Goal: Information Seeking & Learning: Check status

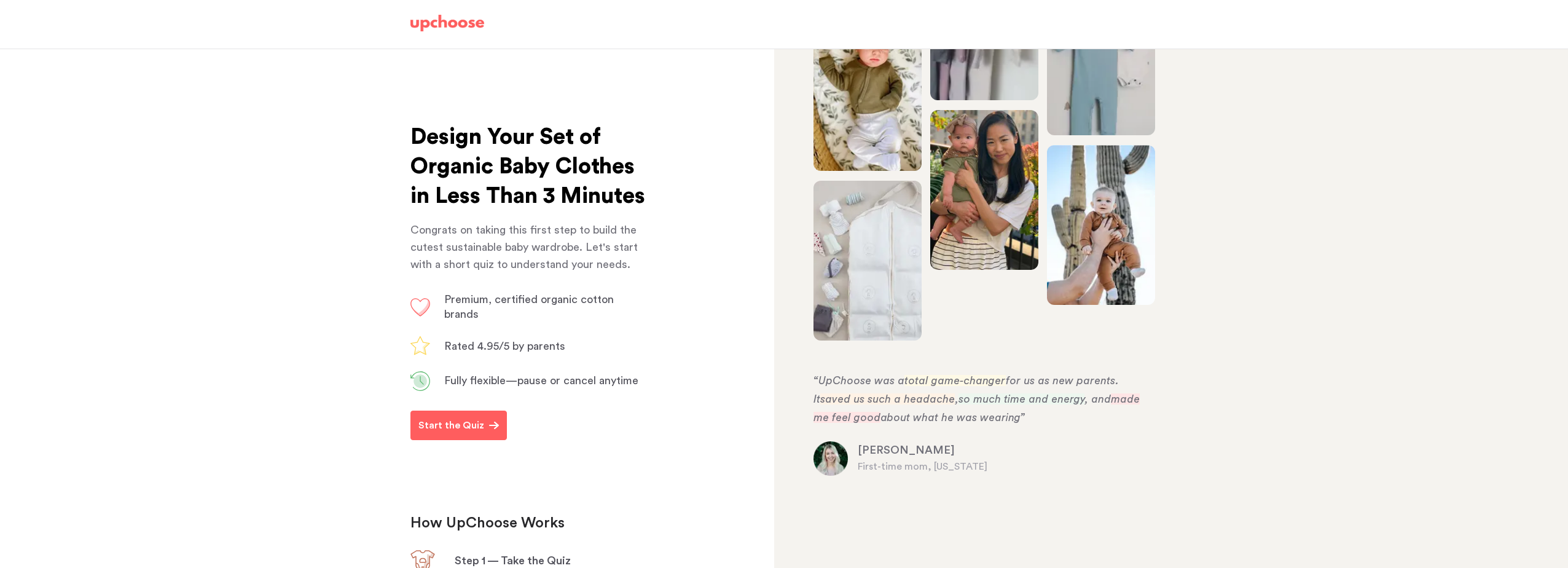
click at [438, 22] on img at bounding box center [448, 24] width 74 height 18
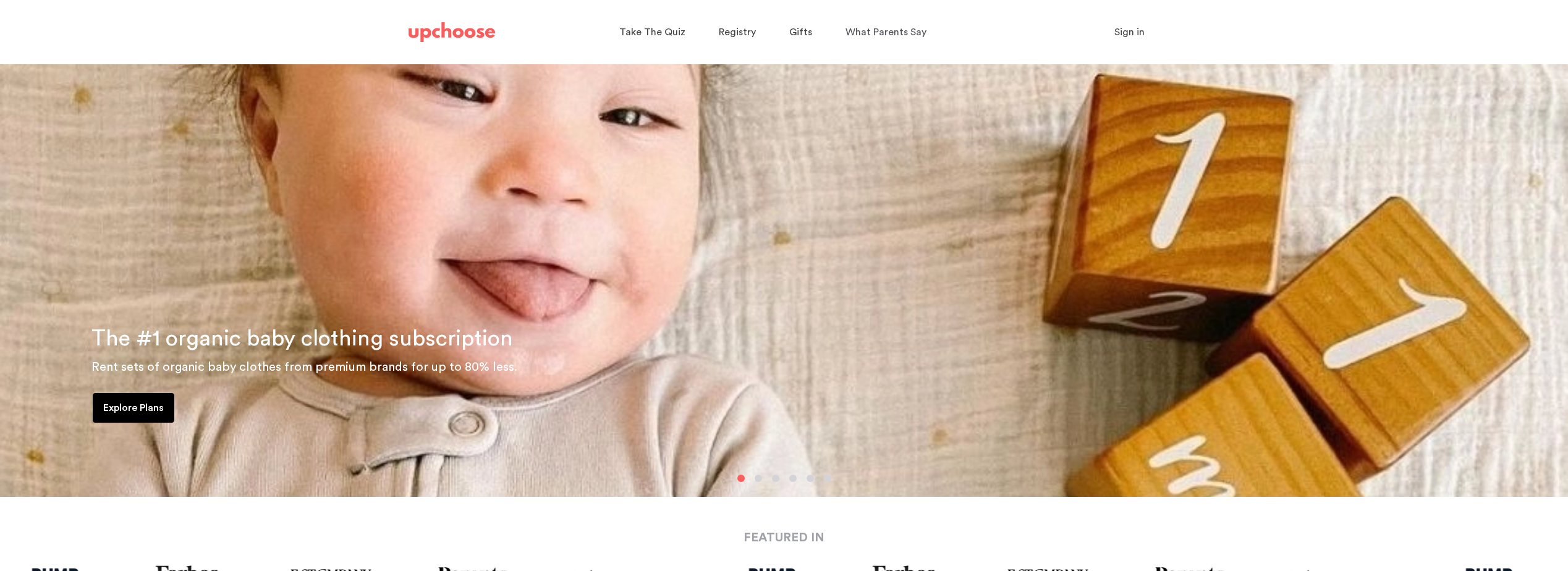
click at [1125, 30] on span "Sign in" at bounding box center [1130, 32] width 30 height 10
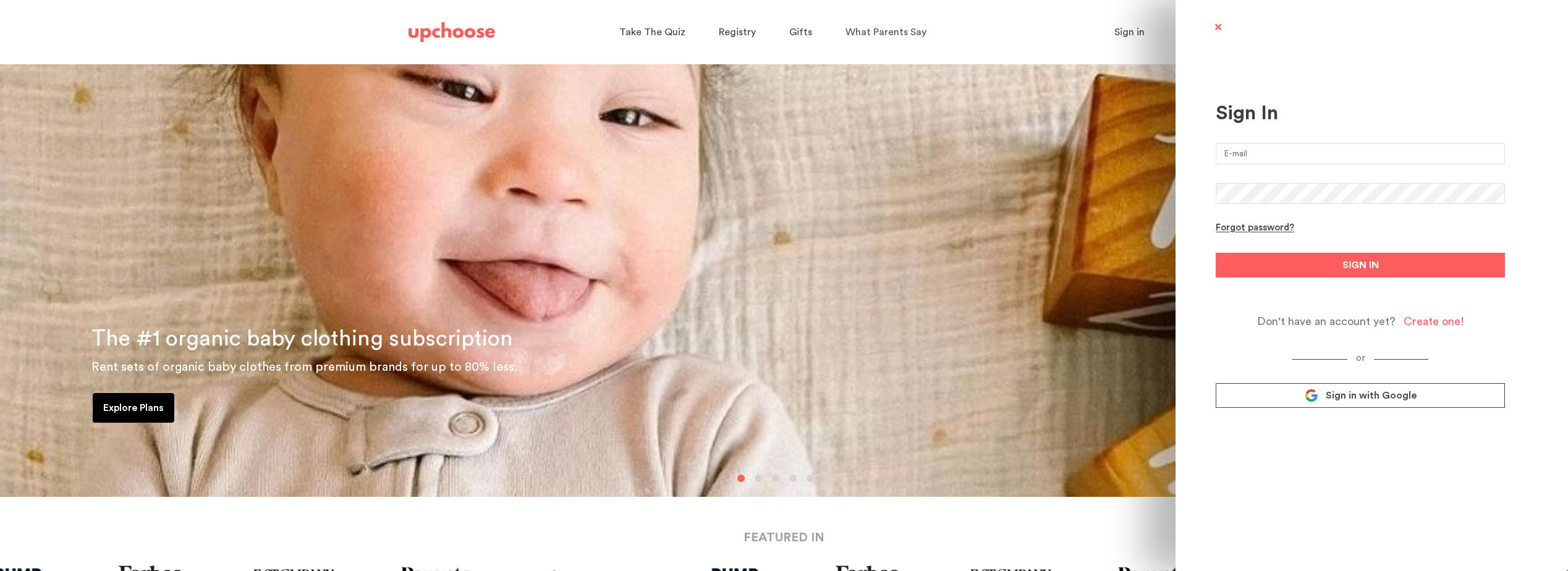
click at [1431, 315] on div "Create one!" at bounding box center [1434, 322] width 61 height 14
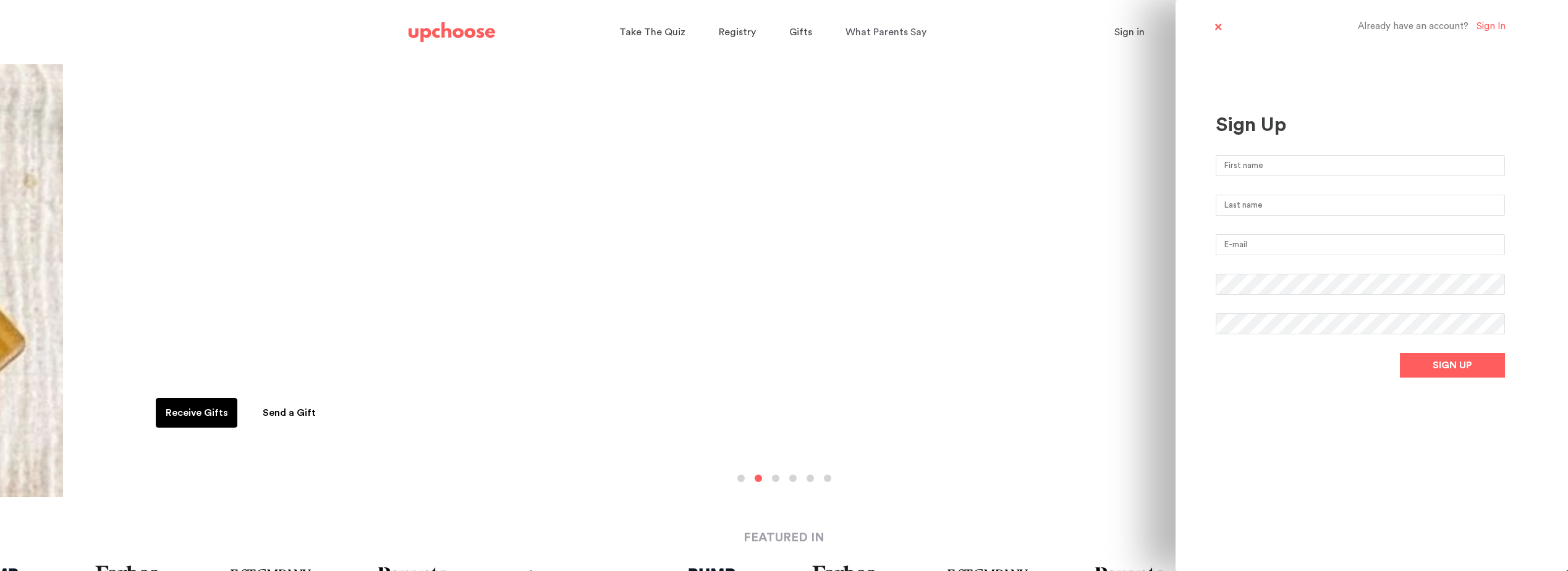
click at [1262, 165] on input "text" at bounding box center [1361, 166] width 289 height 21
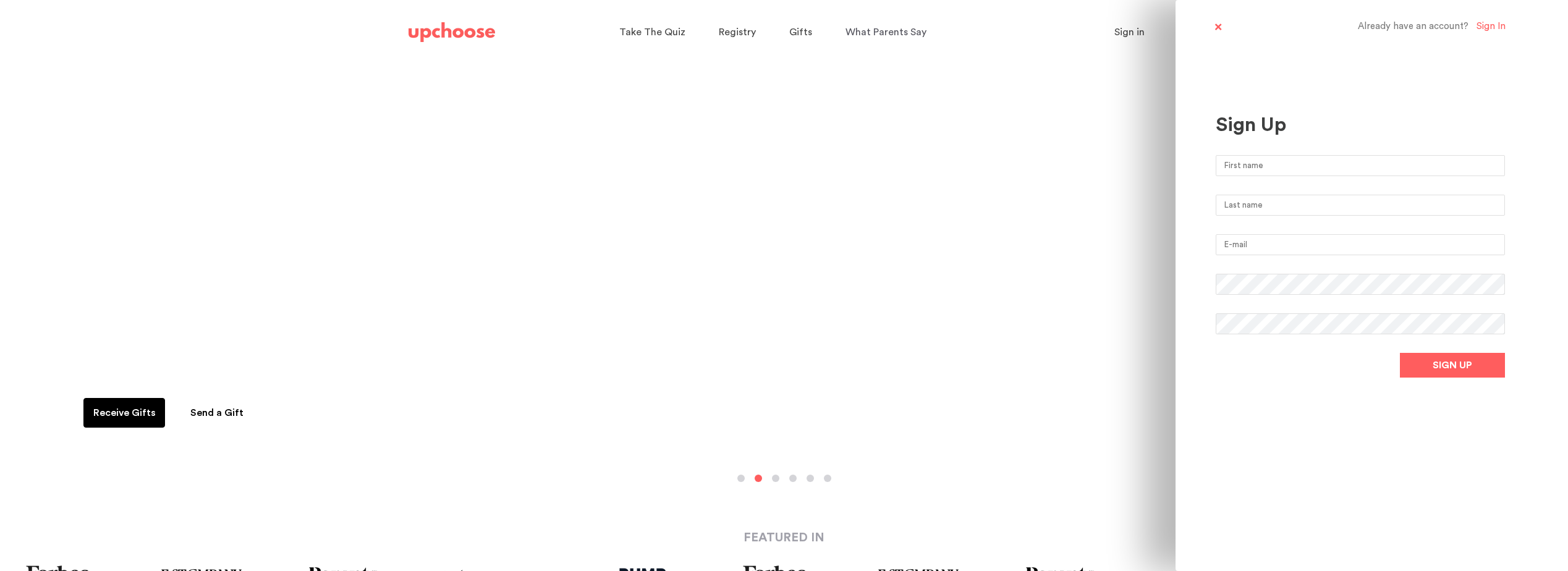
type input "[PERSON_NAME]"
type input "Thai"
type input "[EMAIL_ADDRESS][DOMAIN_NAME]"
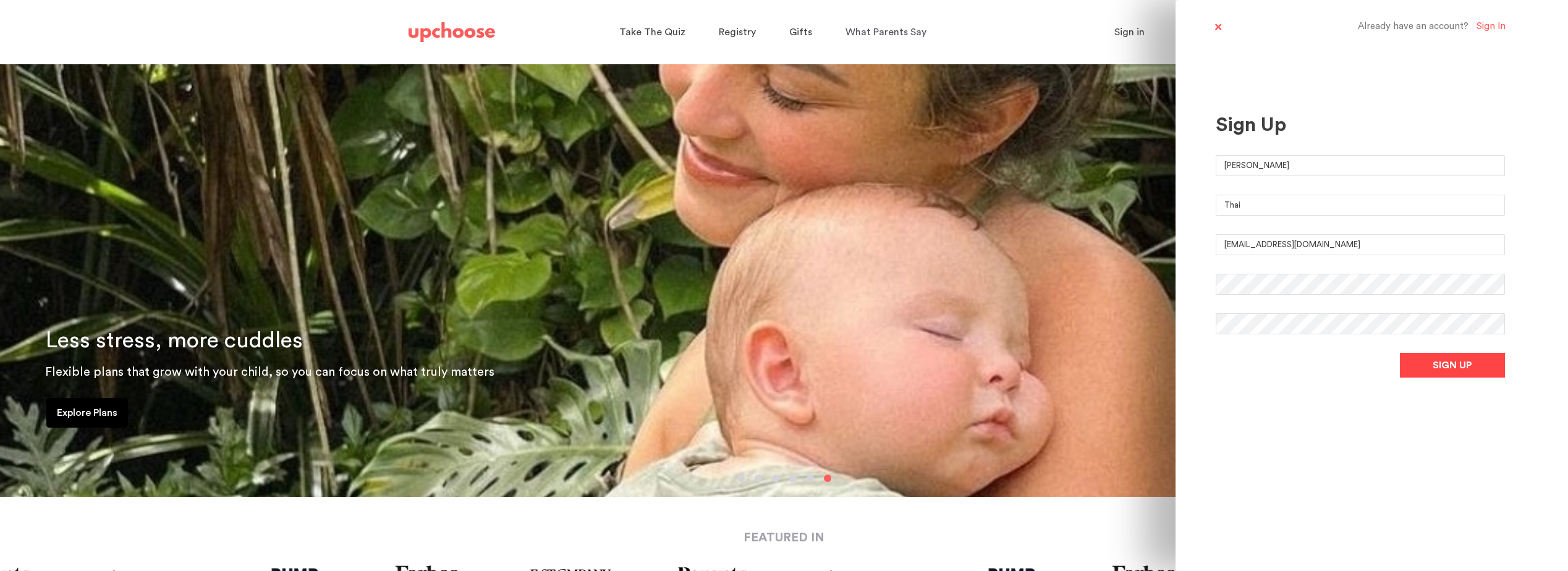
click at [1465, 369] on span "SIGN UP" at bounding box center [1453, 365] width 40 height 15
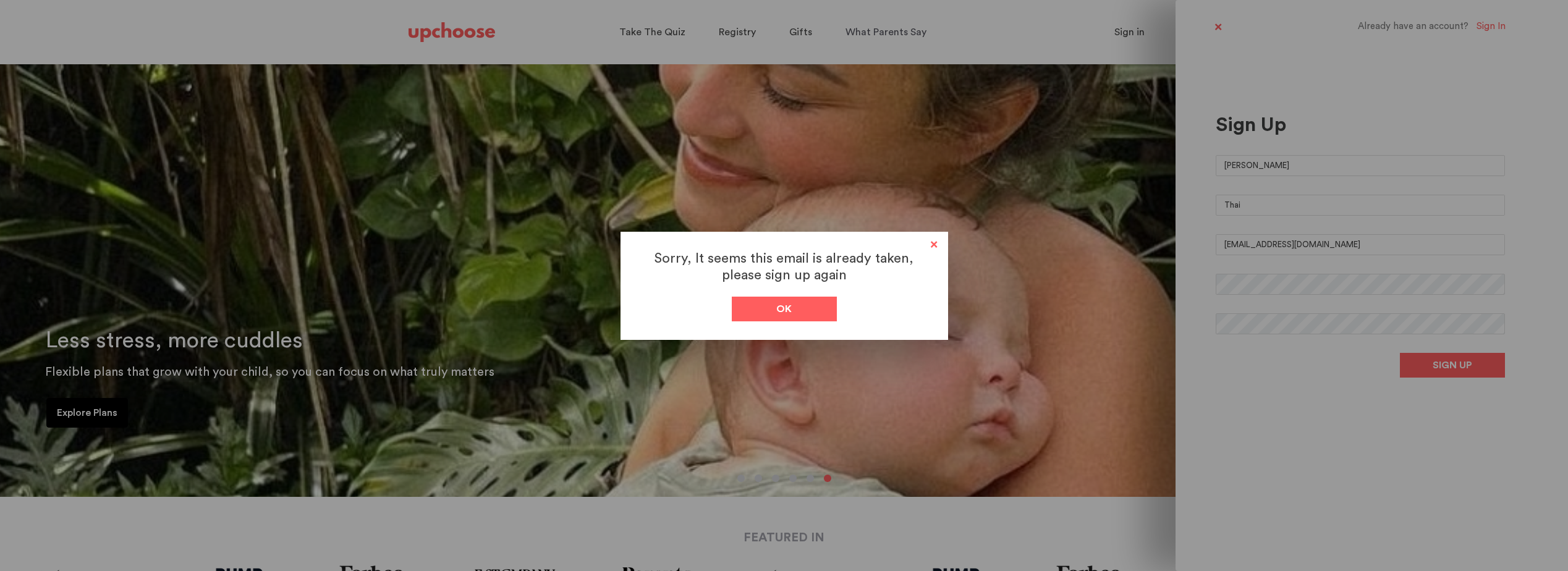
click at [933, 243] on span at bounding box center [934, 246] width 16 height 16
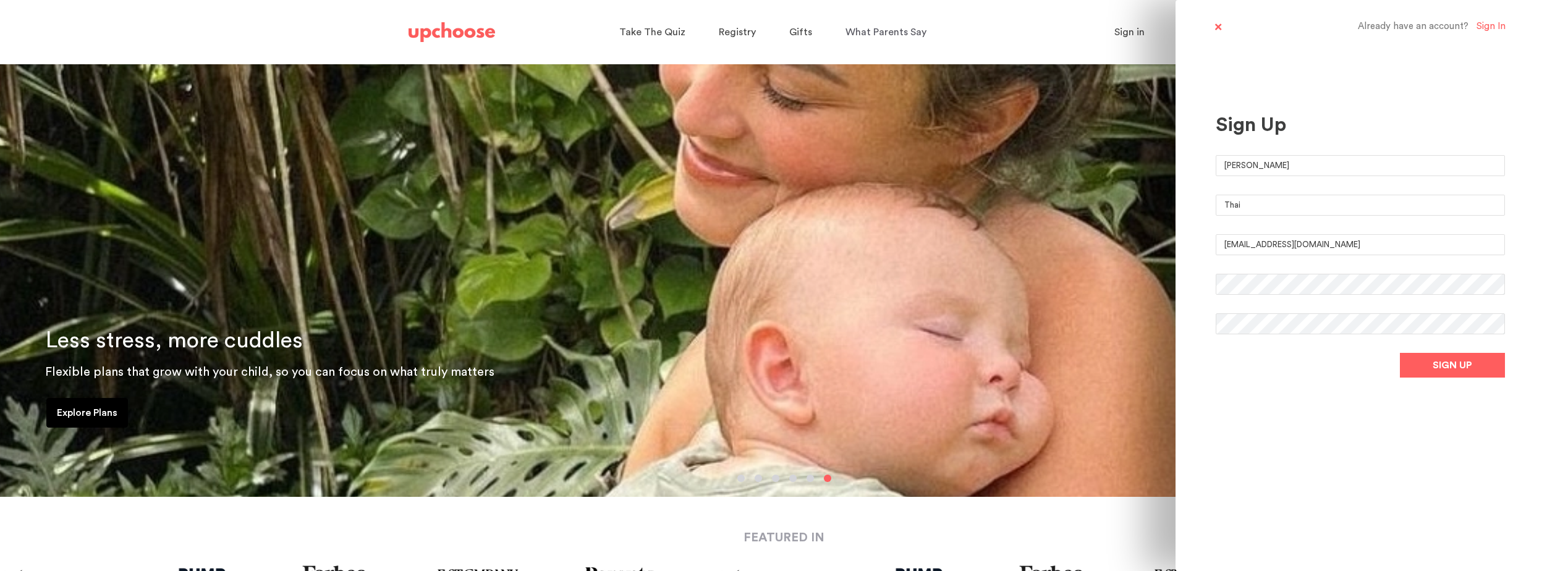
click at [1218, 26] on span at bounding box center [1218, 28] width 16 height 16
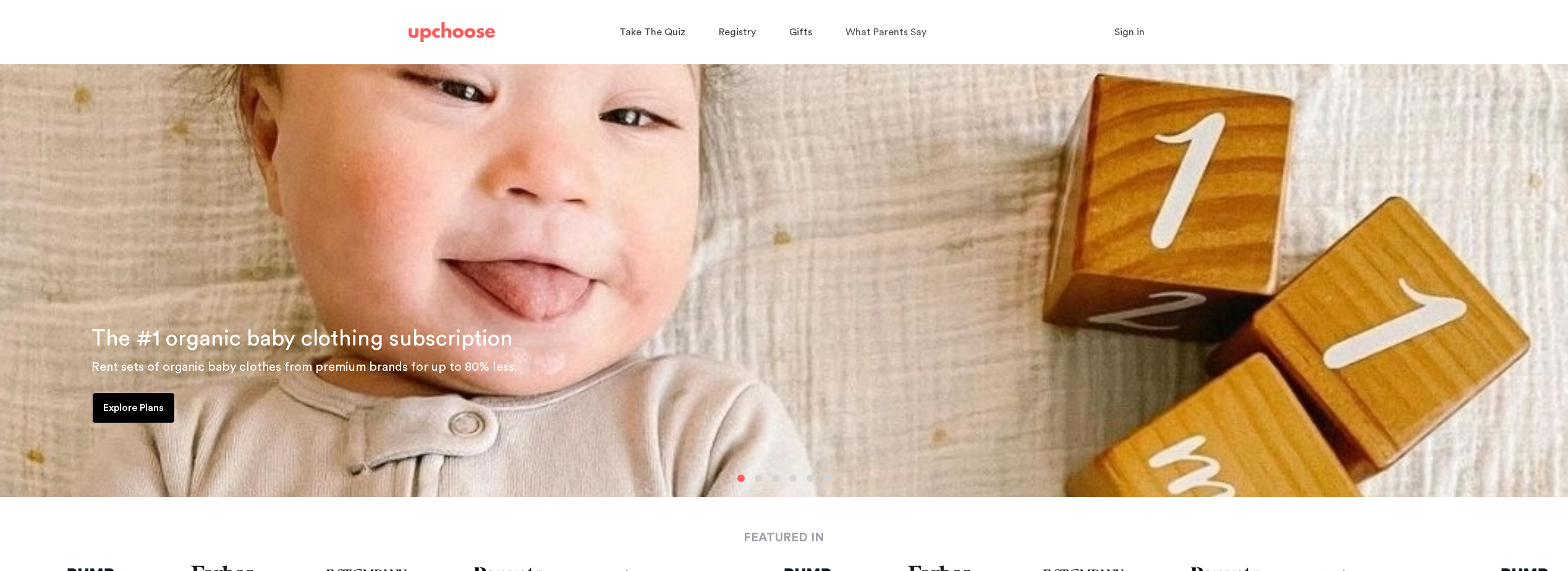
click at [1133, 24] on button "Sign in" at bounding box center [1129, 32] width 61 height 25
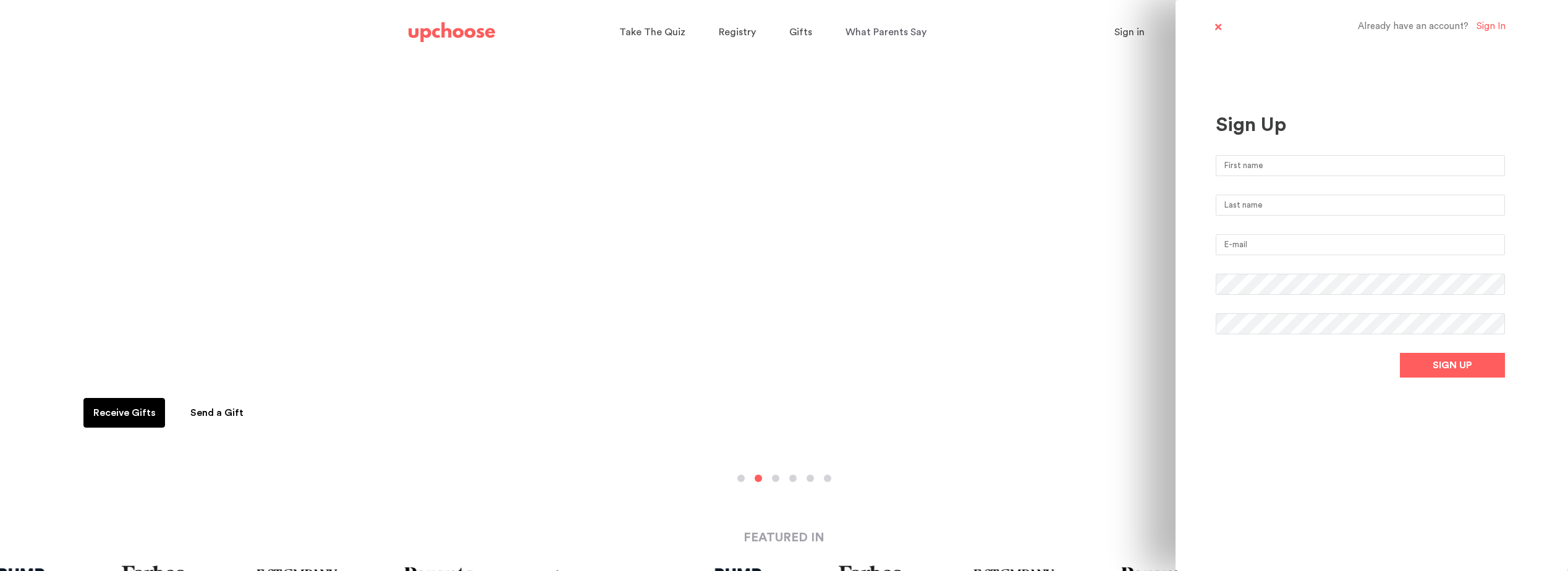
click at [1495, 26] on div "Sign In" at bounding box center [1491, 26] width 29 height 11
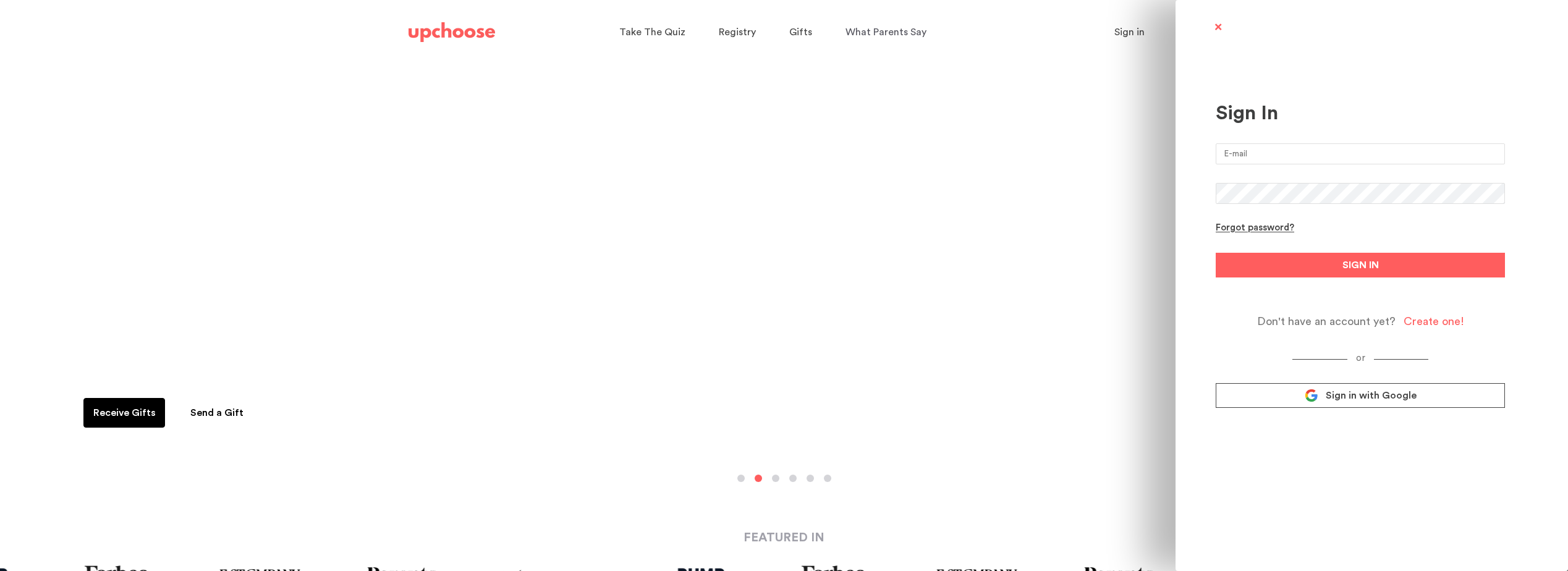
click at [1258, 222] on form "Forgot password? SIGN IN Don't have an account yet? Create one!" at bounding box center [1361, 236] width 289 height 185
click at [1252, 234] on form "Forgot password? SIGN IN Don't have an account yet? Create one!" at bounding box center [1361, 236] width 289 height 185
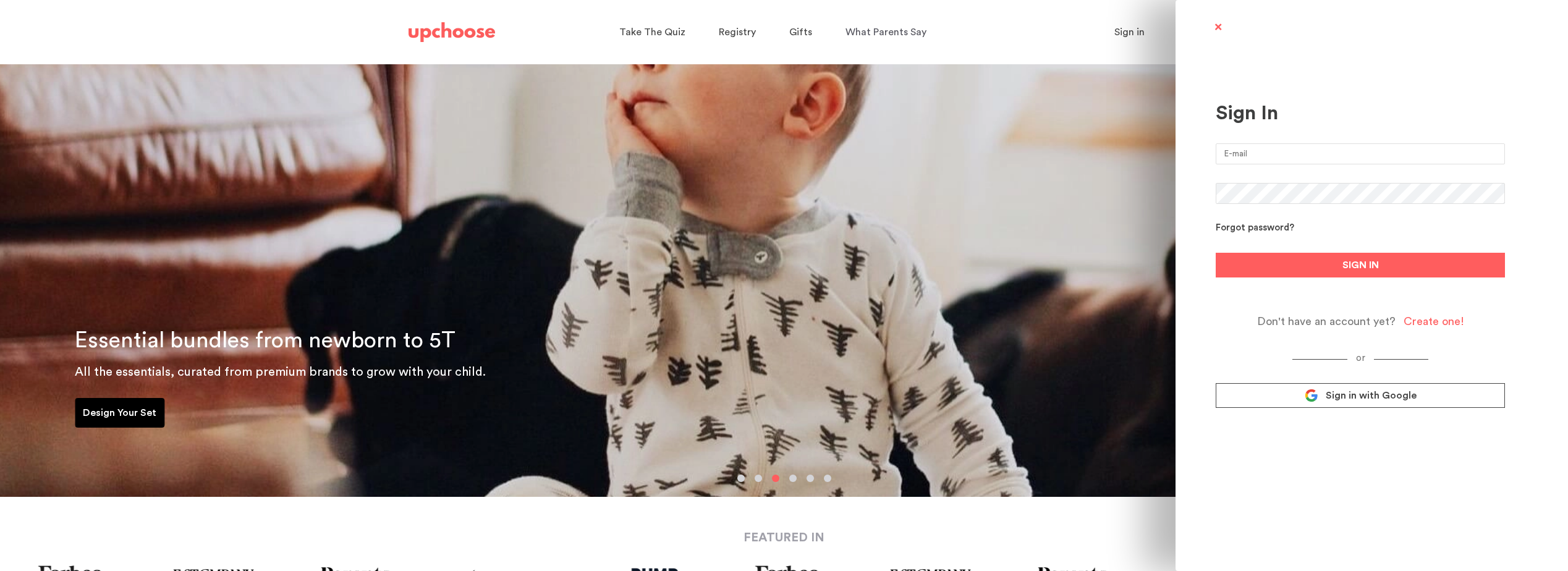
click at [1225, 229] on div "Forgot password?" at bounding box center [1255, 228] width 78 height 11
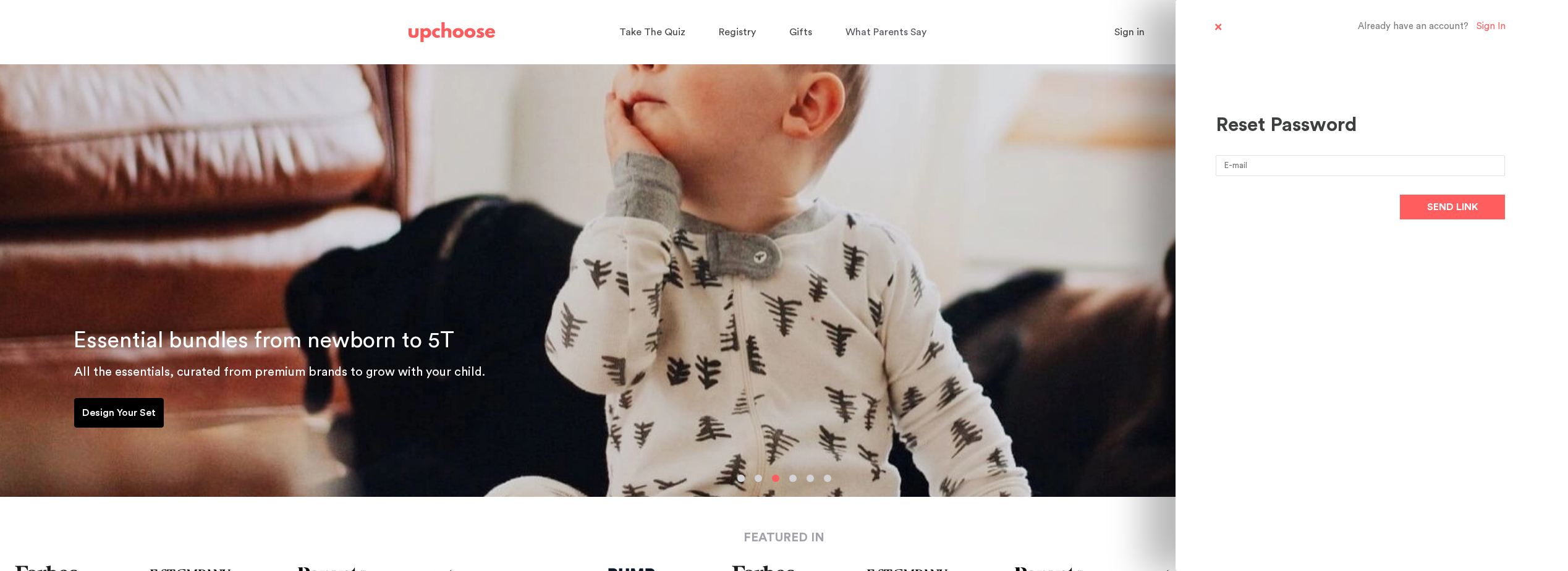
click at [1269, 165] on input "email" at bounding box center [1361, 166] width 289 height 21
type input "[EMAIL_ADDRESS][DOMAIN_NAME]"
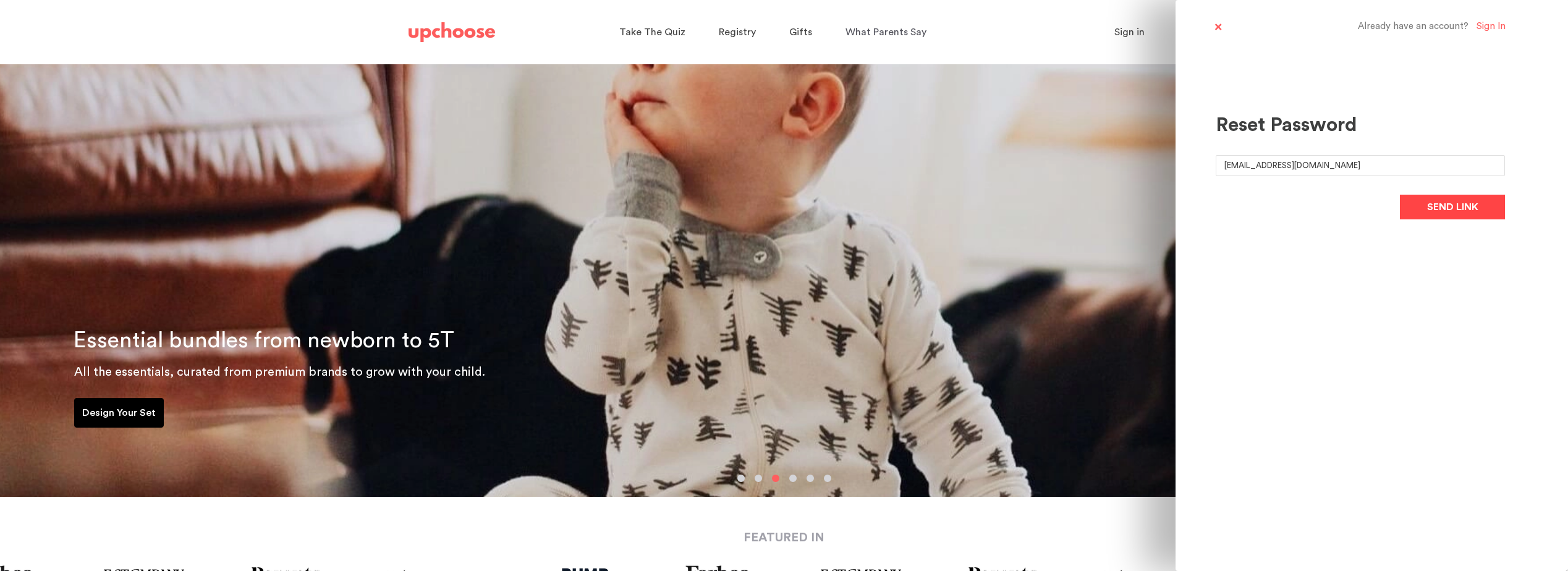
click at [1436, 211] on span "Send link" at bounding box center [1453, 207] width 51 height 15
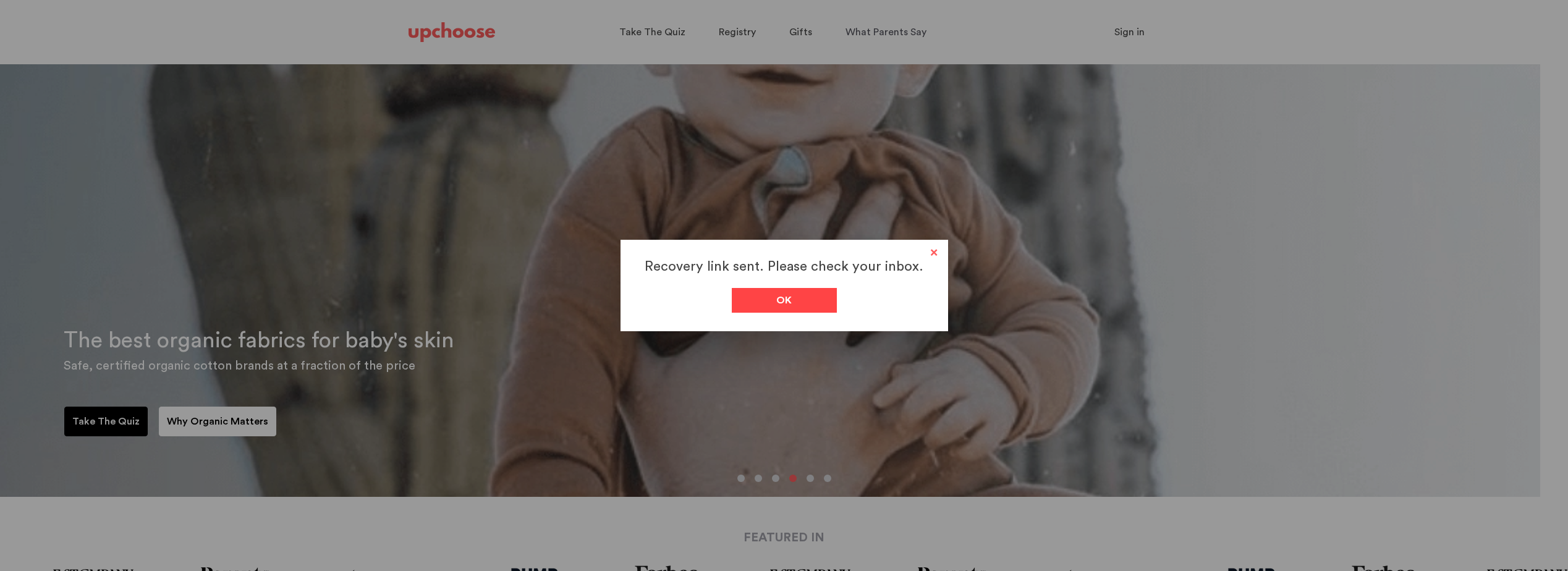
click at [825, 300] on div "Ok" at bounding box center [784, 300] width 105 height 25
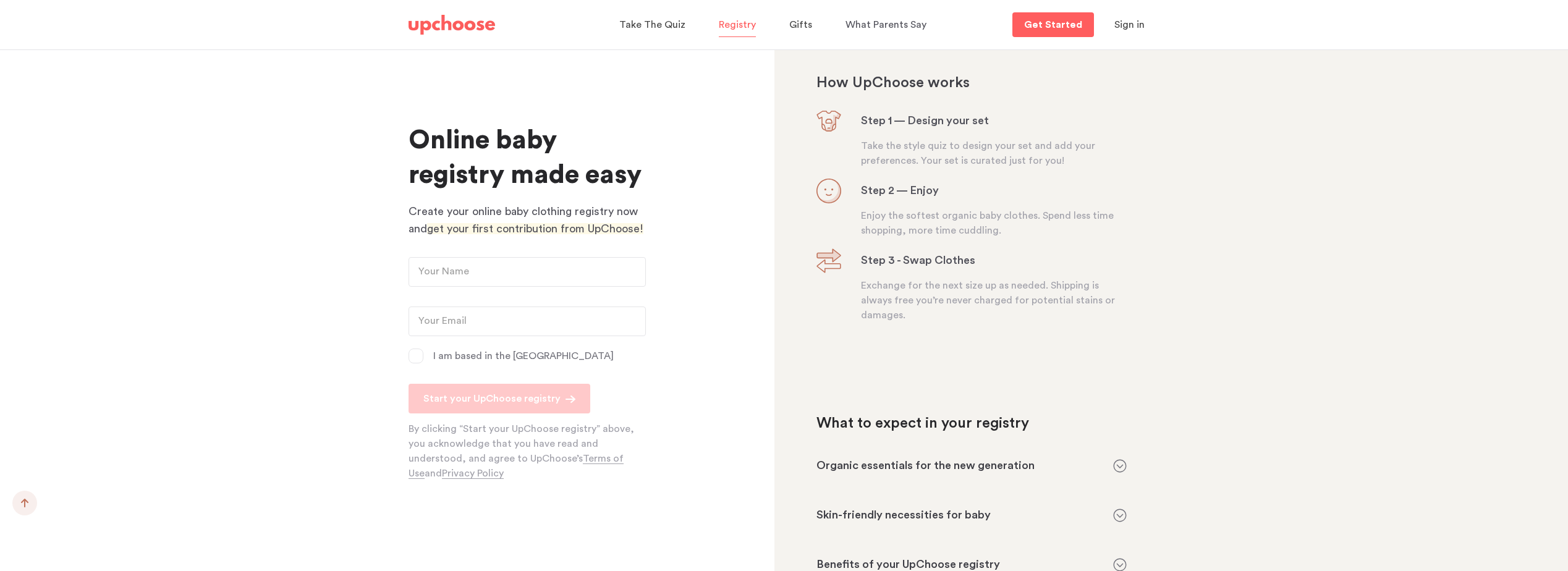
scroll to position [1042, 0]
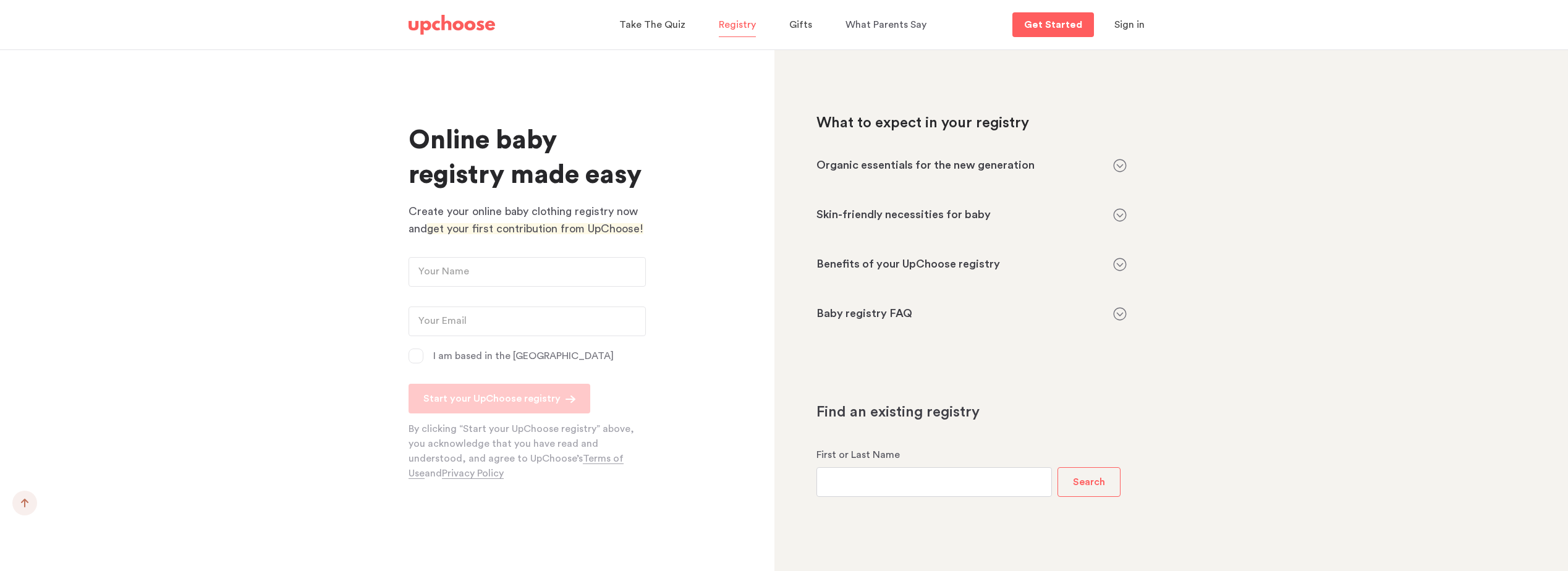
click at [889, 495] on input "text" at bounding box center [934, 482] width 235 height 30
click at [1113, 486] on button "Search" at bounding box center [1089, 482] width 63 height 30
drag, startPoint x: 935, startPoint y: 481, endPoint x: 710, endPoint y: 492, distance: 225.3
click at [1058, 467] on button "Search" at bounding box center [1089, 482] width 63 height 30
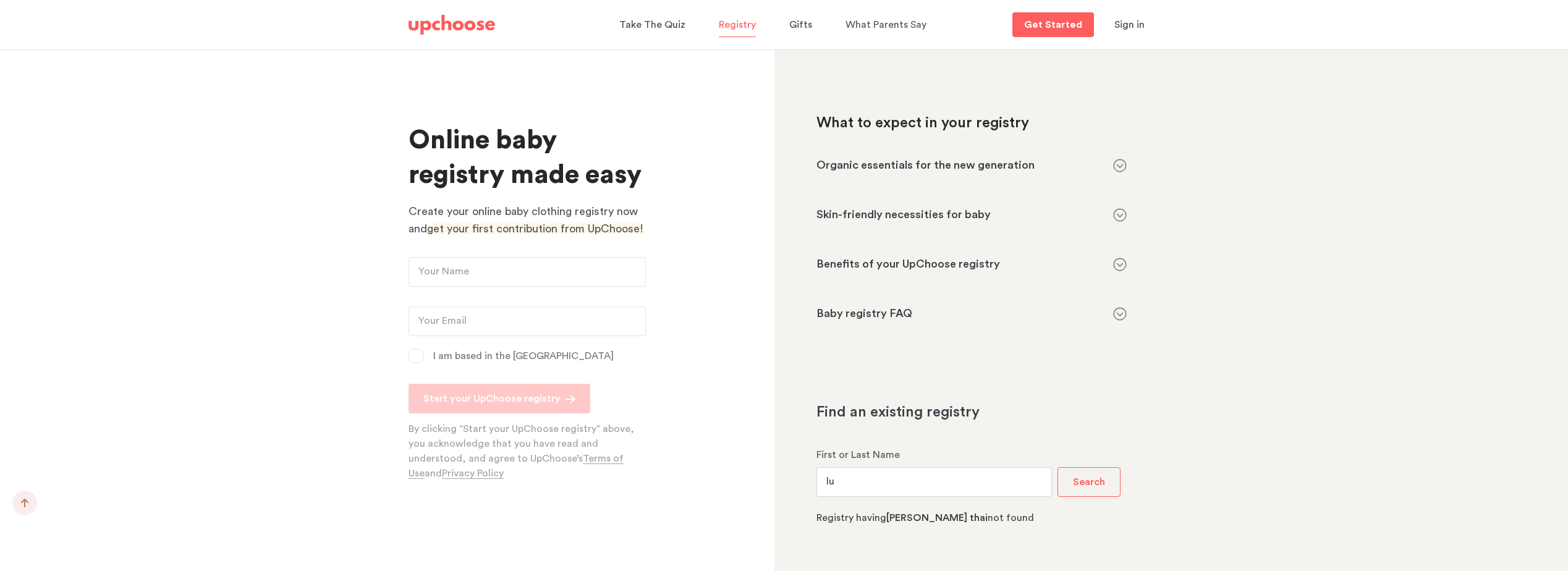
type input "l"
type input "L"
click at [1058, 467] on button "Search" at bounding box center [1089, 482] width 63 height 30
type input "R"
click at [1058, 467] on button "Search" at bounding box center [1089, 482] width 63 height 30
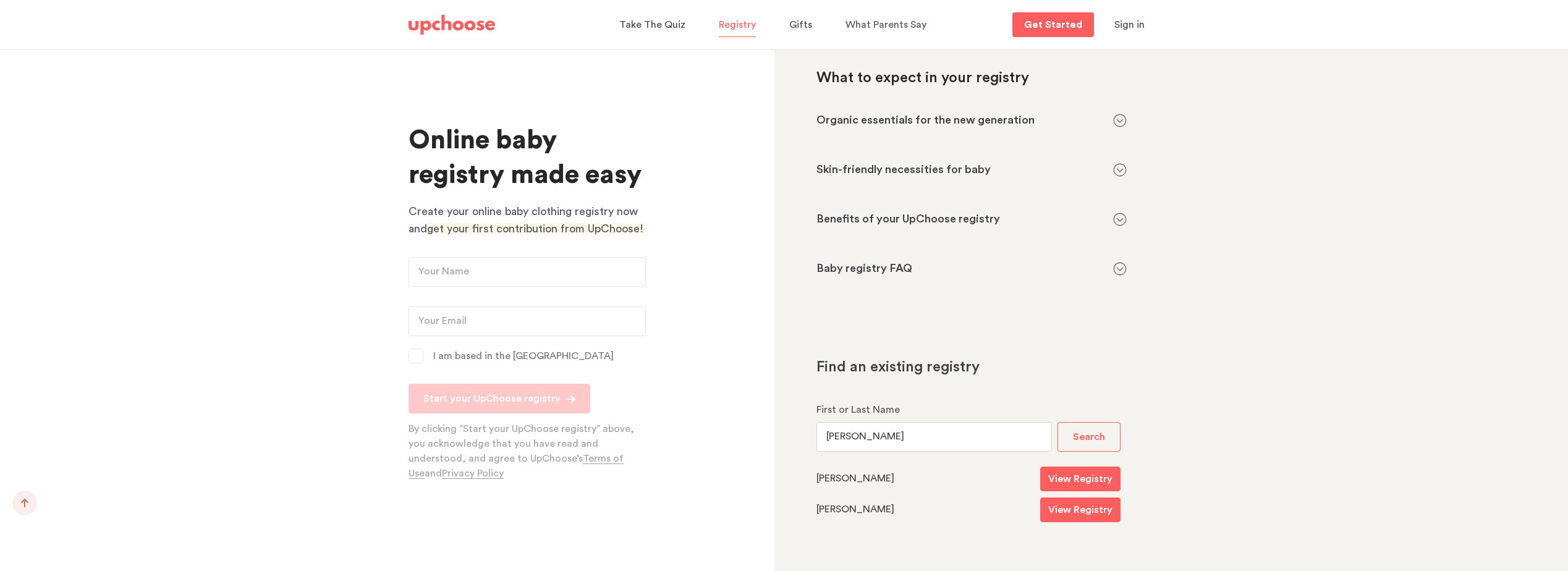
scroll to position [1113, 0]
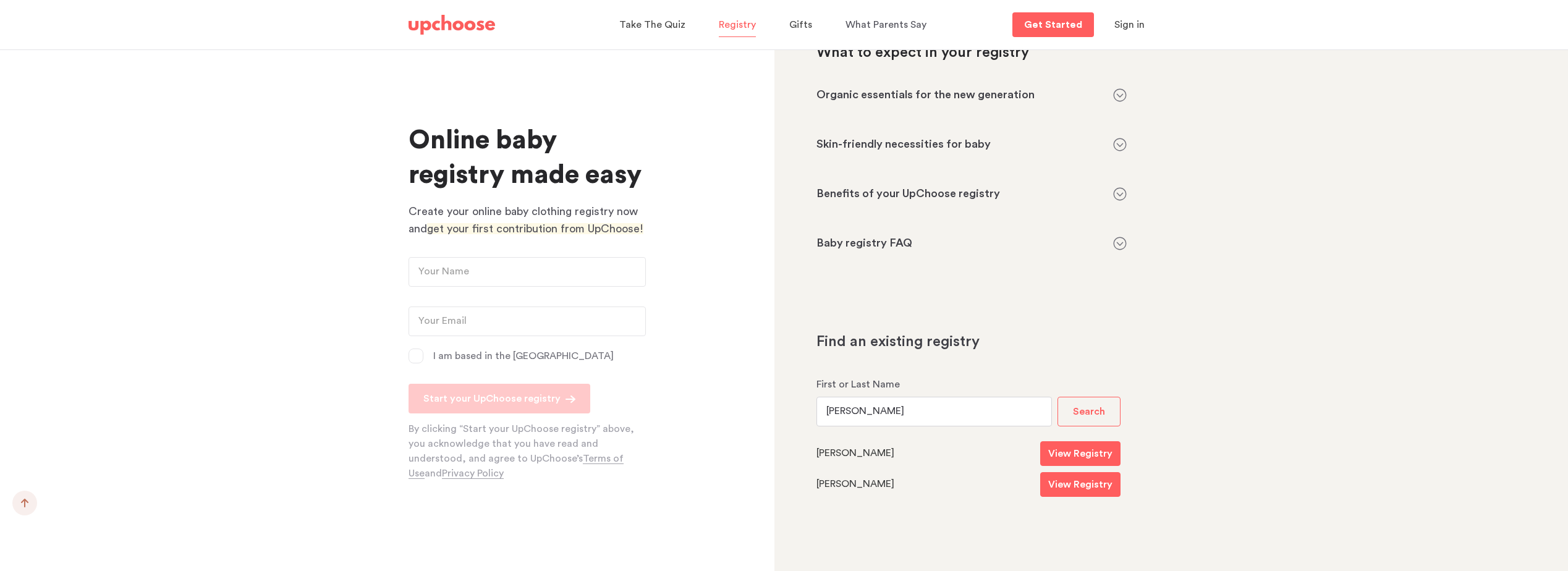
drag, startPoint x: 854, startPoint y: 410, endPoint x: 780, endPoint y: 409, distance: 74.0
type input "[PERSON_NAME]"
click at [1058, 397] on button "Search" at bounding box center [1089, 412] width 63 height 30
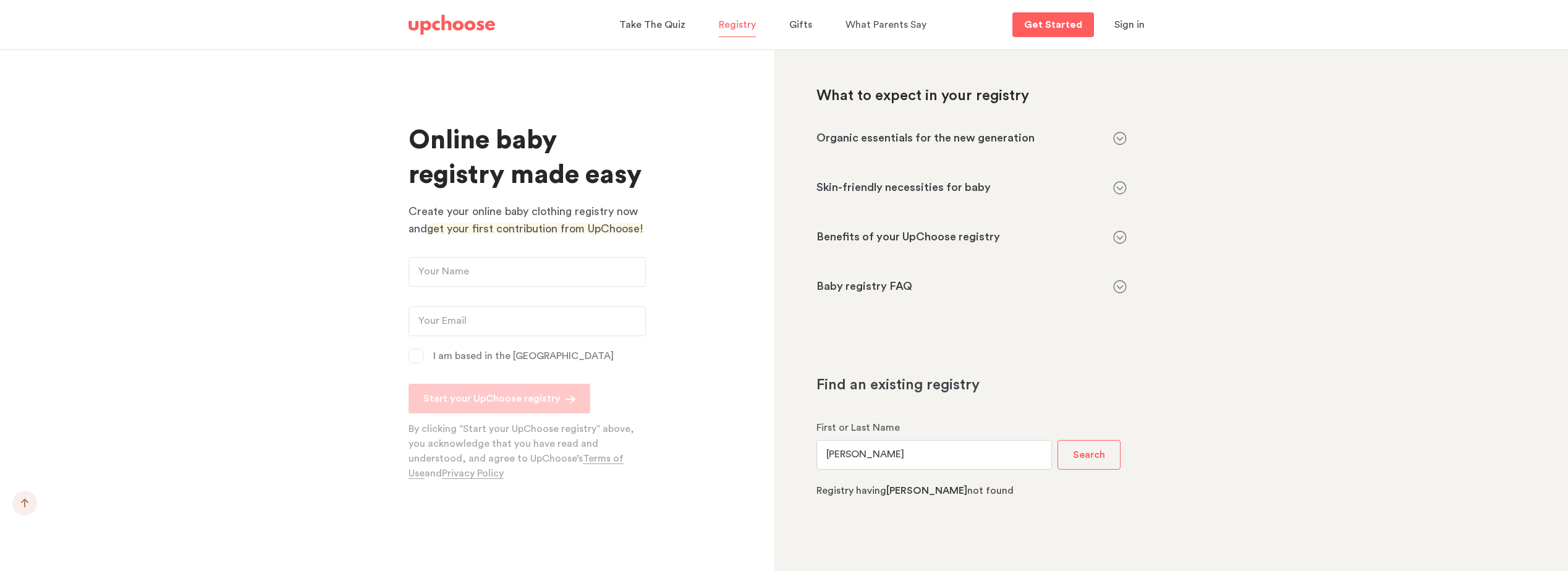
click at [1058, 440] on button "Search" at bounding box center [1089, 455] width 63 height 30
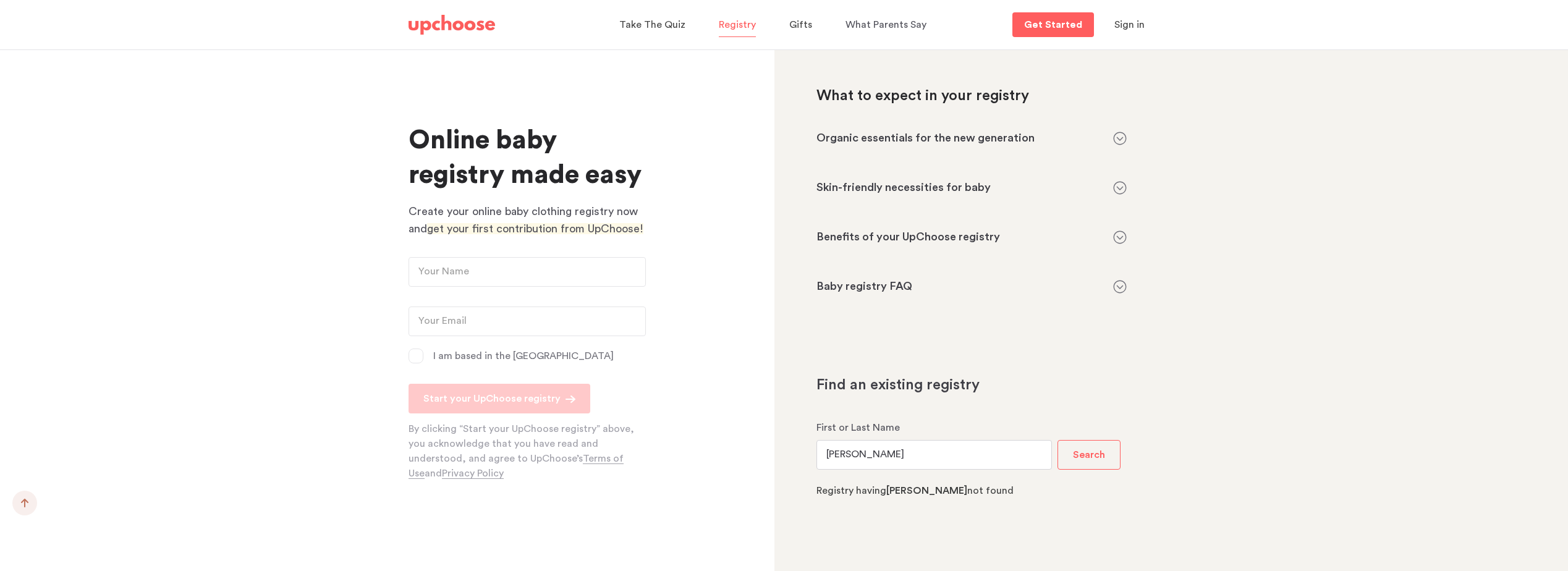
click at [1058, 440] on button "Search" at bounding box center [1089, 455] width 63 height 30
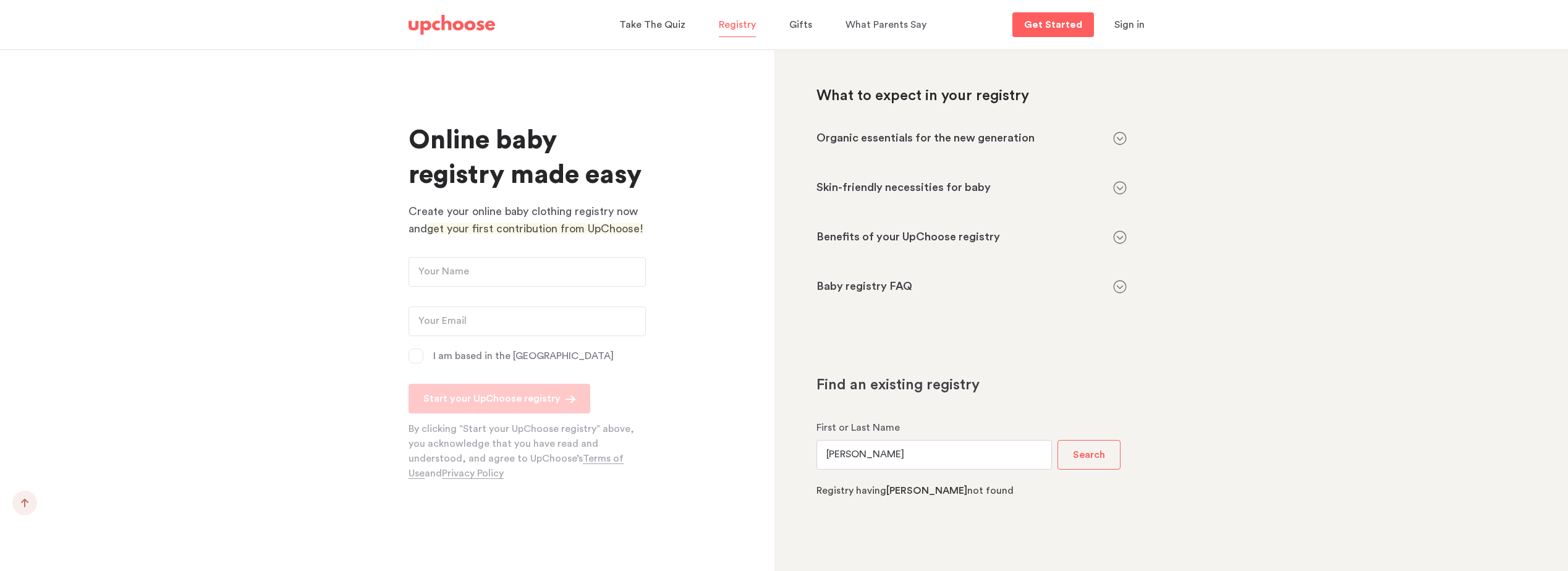
click at [1058, 440] on button "Search" at bounding box center [1089, 455] width 63 height 30
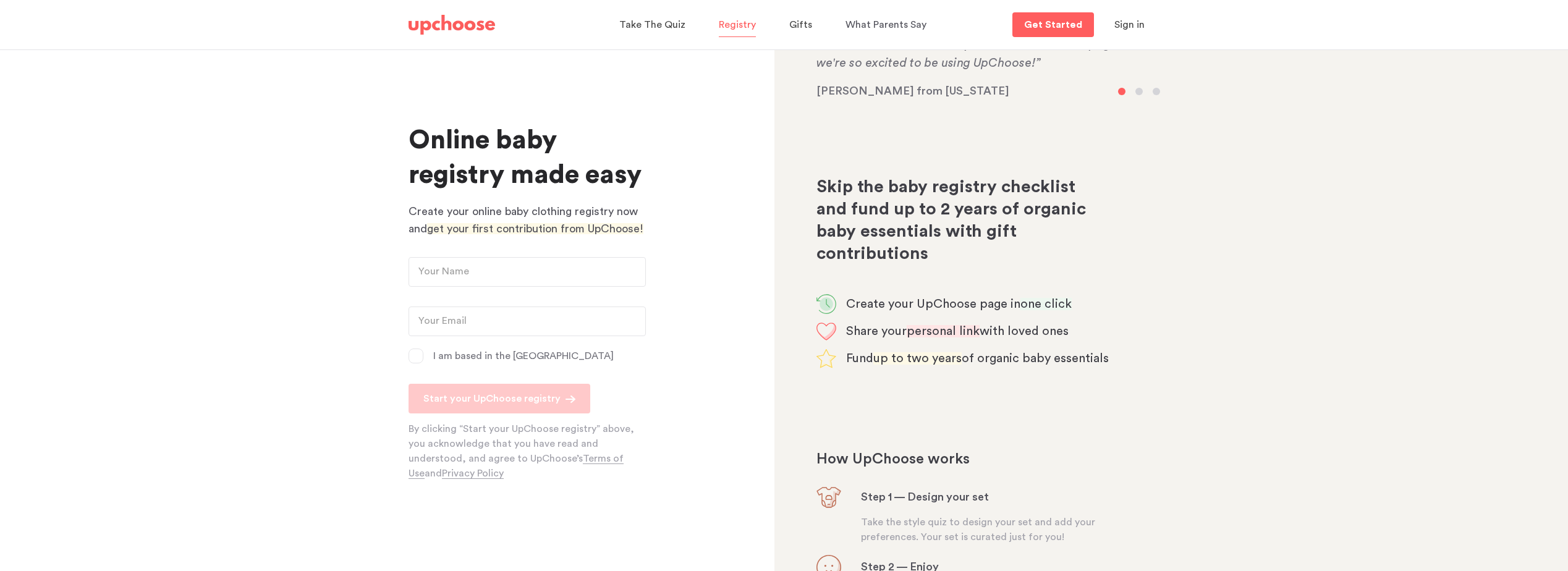
scroll to position [0, 0]
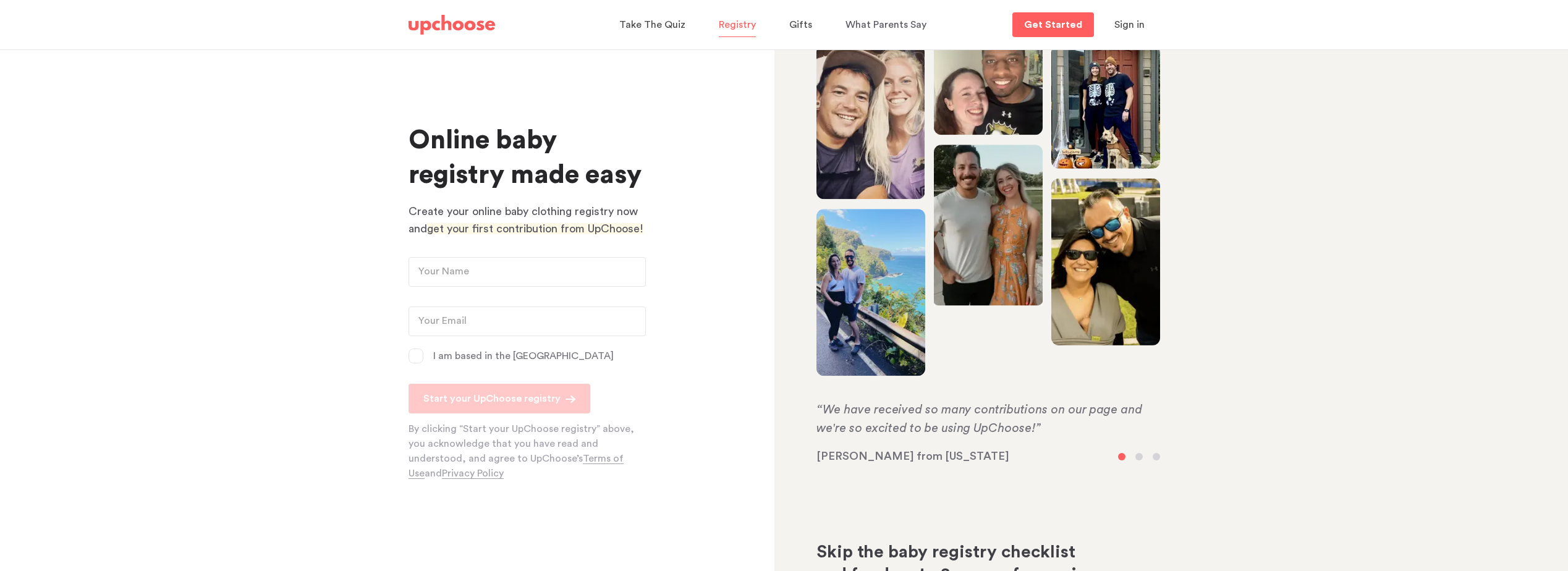
click at [884, 421] on p "“We have received so many contributions on our page and we're so excited to be …" at bounding box center [989, 419] width 344 height 37
drag, startPoint x: 1304, startPoint y: 148, endPoint x: 1287, endPoint y: 48, distance: 101.4
